Goal: Entertainment & Leisure: Consume media (video, audio)

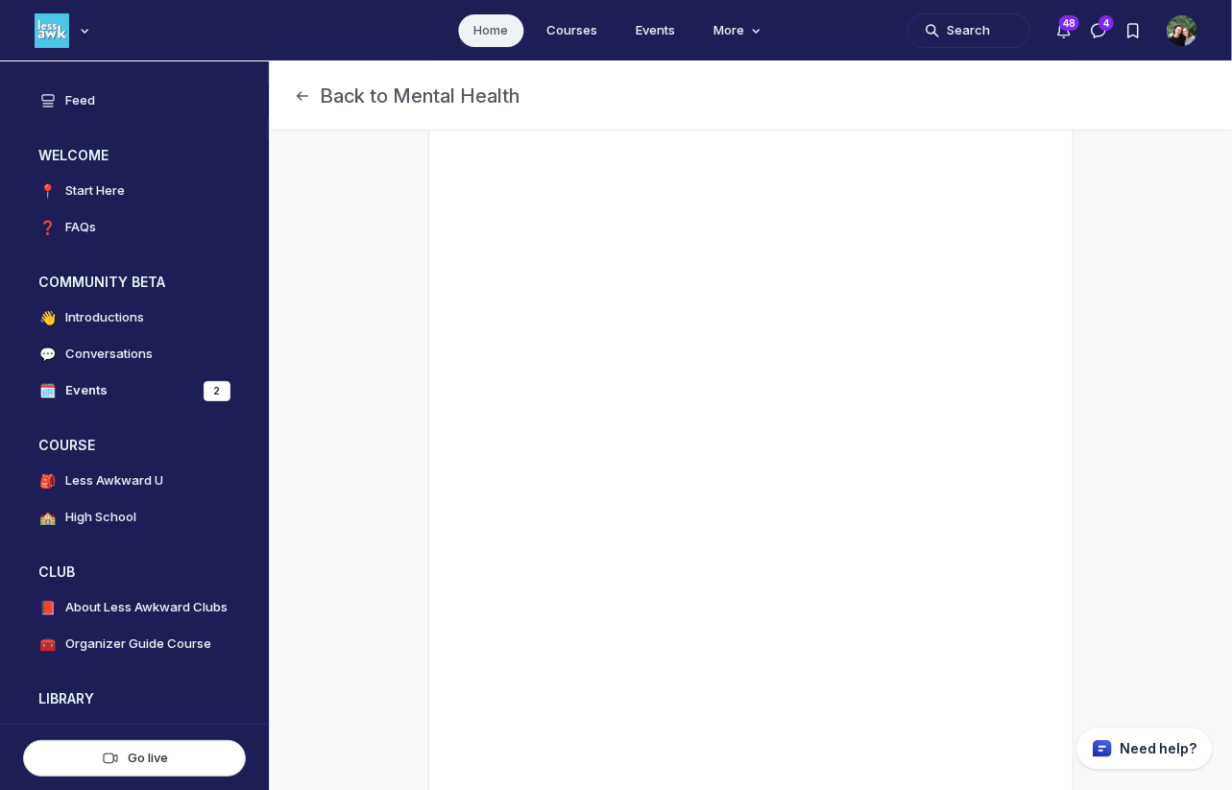
scroll to position [327, 0]
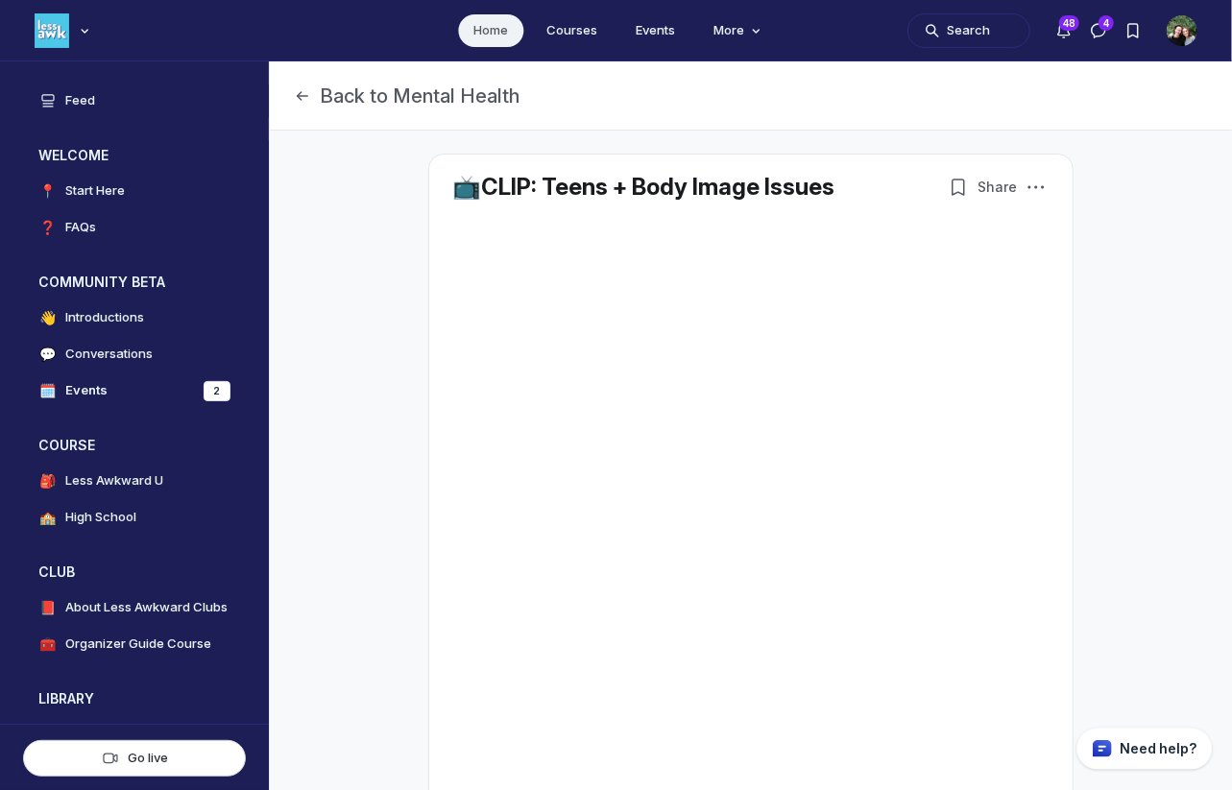
scroll to position [5410, 3678]
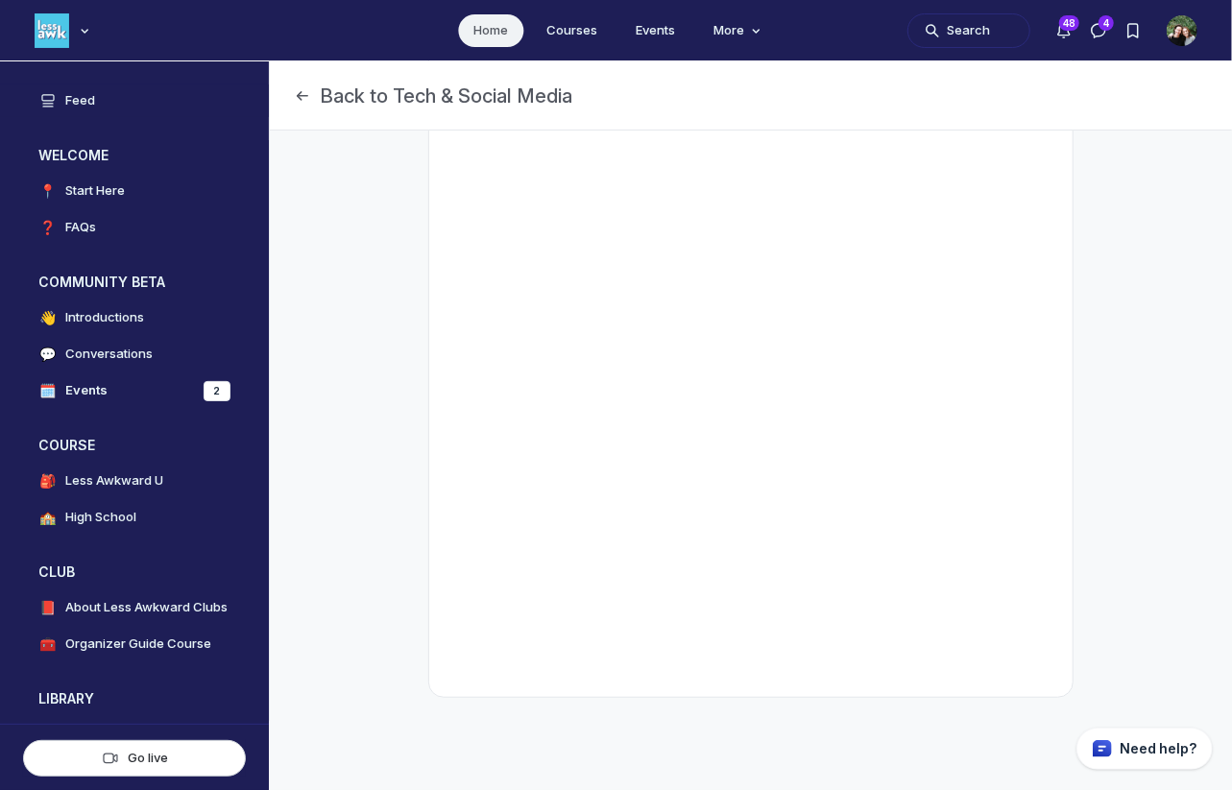
scroll to position [641, 0]
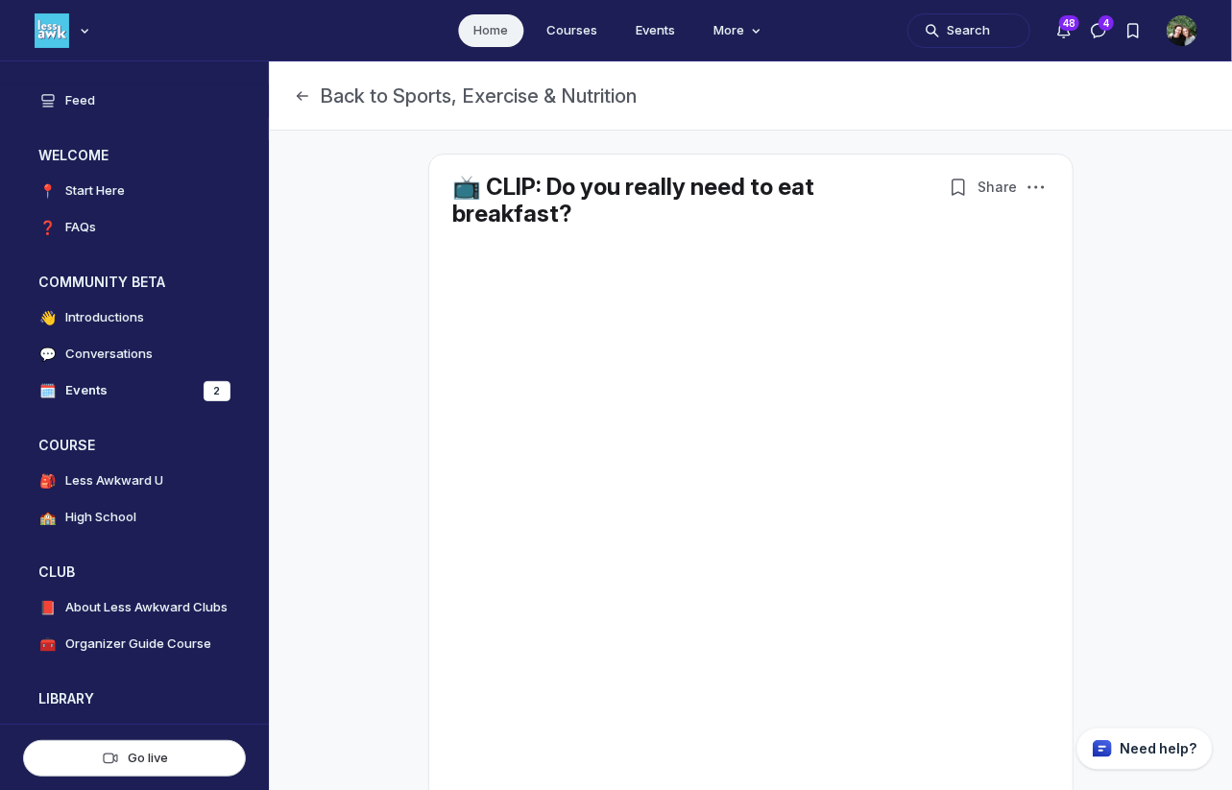
scroll to position [5410, 3678]
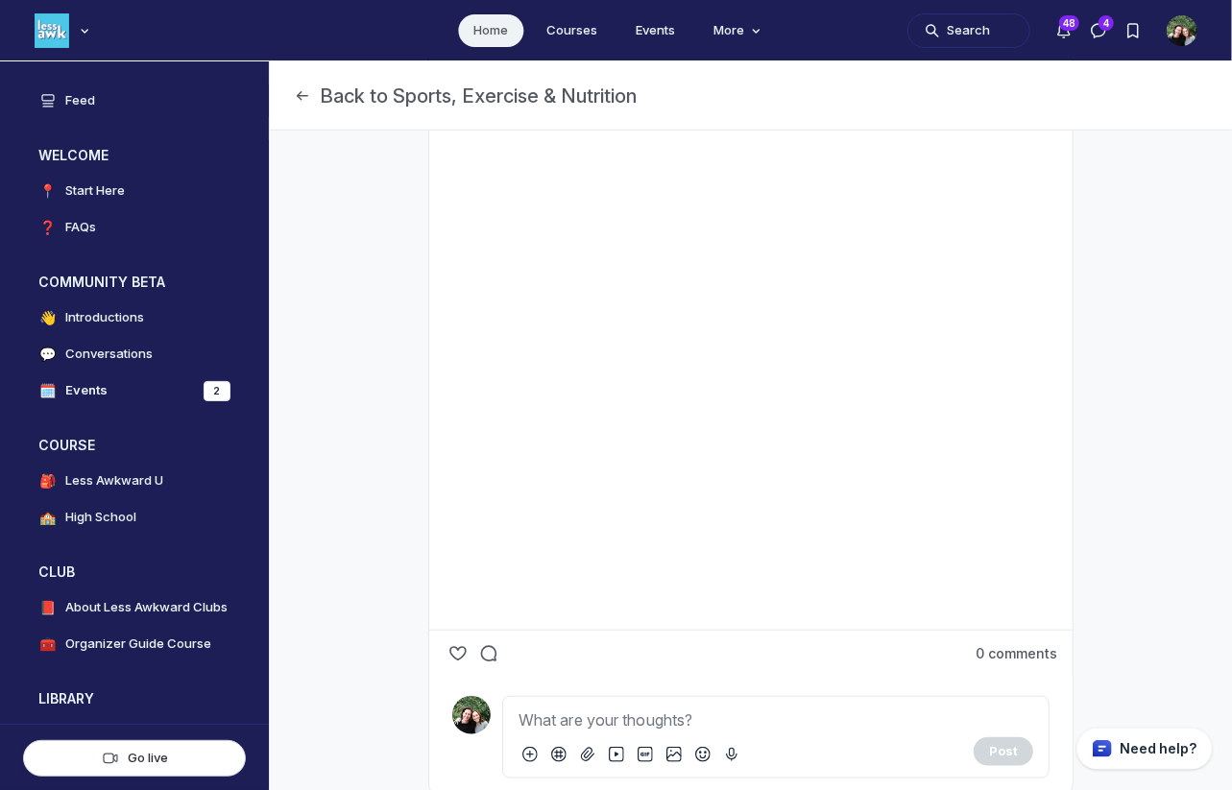
scroll to position [686, 0]
